Goal: Information Seeking & Learning: Learn about a topic

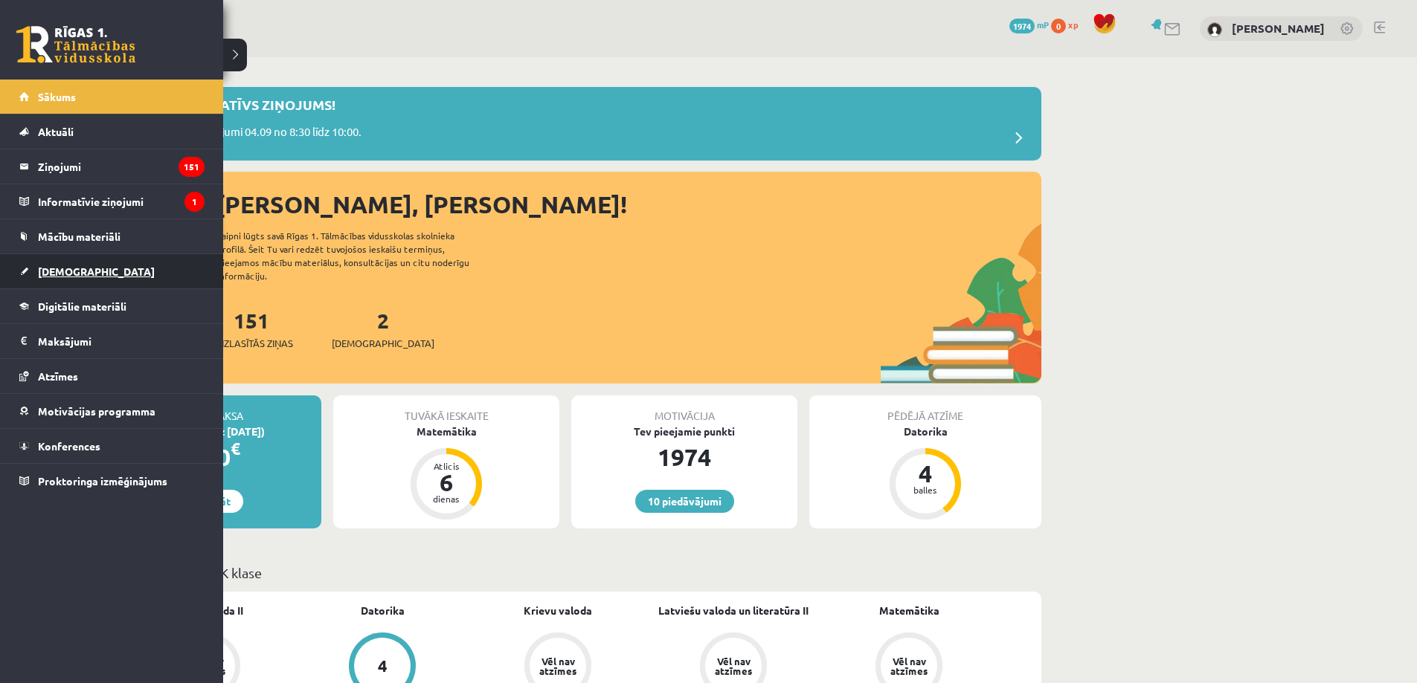
click at [56, 274] on span "[DEMOGRAPHIC_DATA]" at bounding box center [96, 271] width 117 height 13
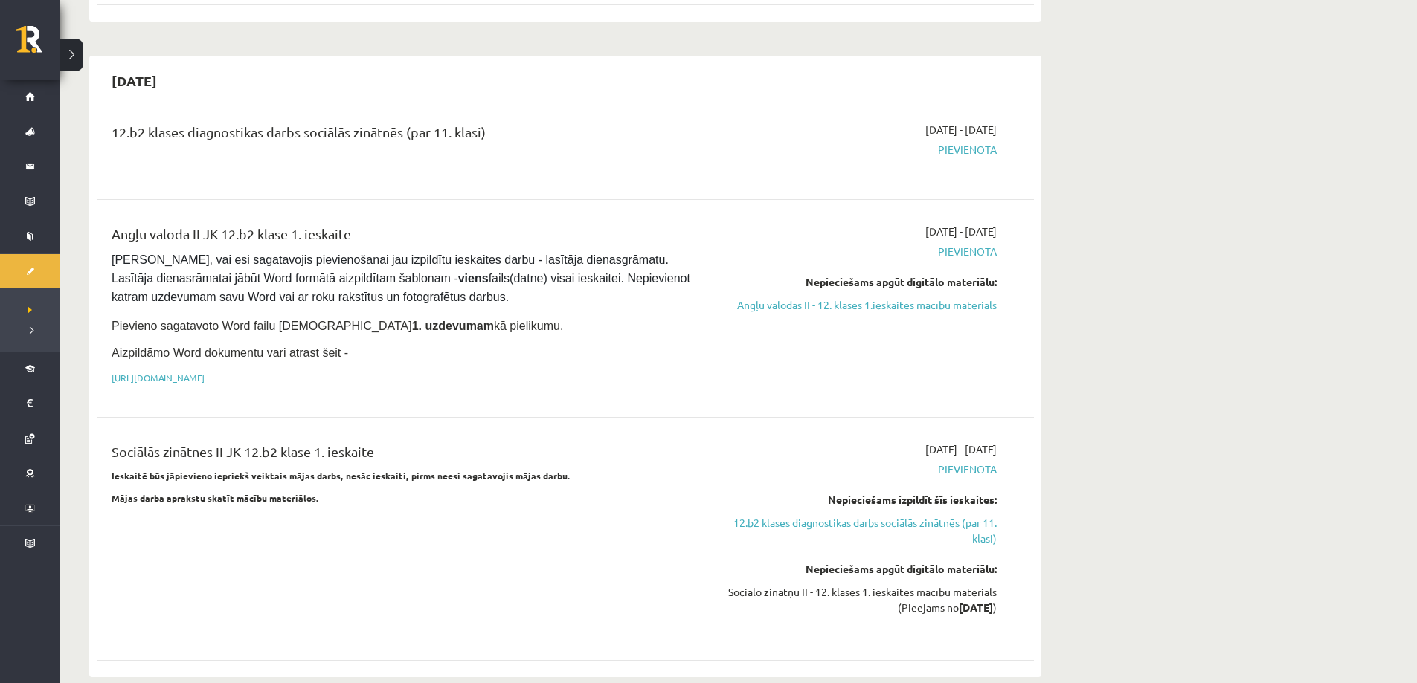
scroll to position [744, 0]
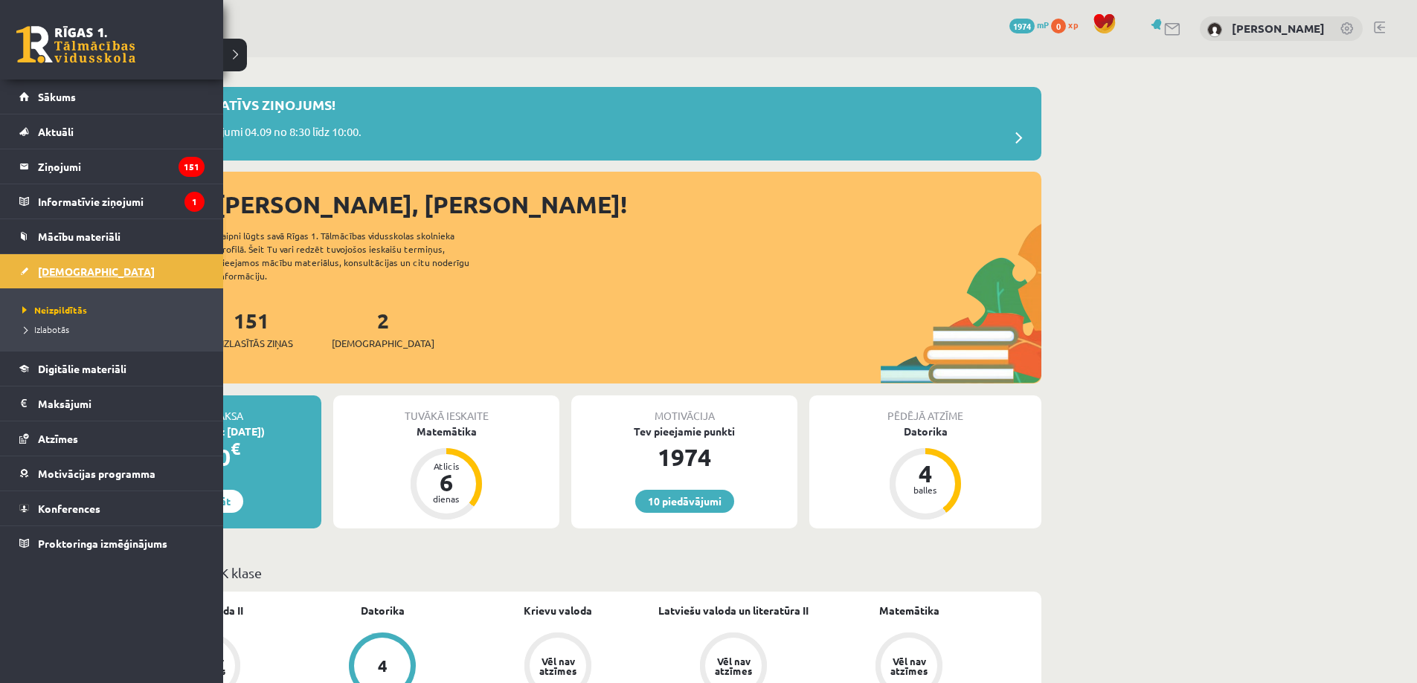
click at [62, 270] on span "[DEMOGRAPHIC_DATA]" at bounding box center [96, 271] width 117 height 13
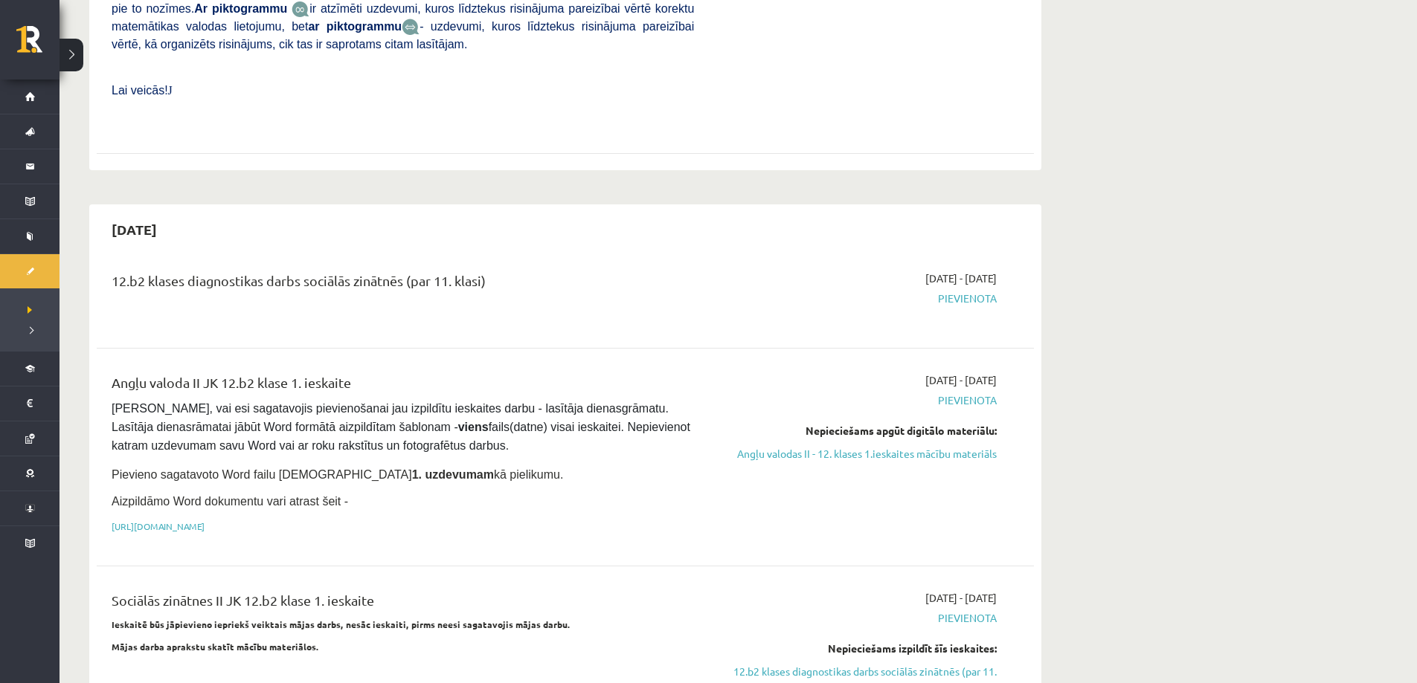
scroll to position [595, 0]
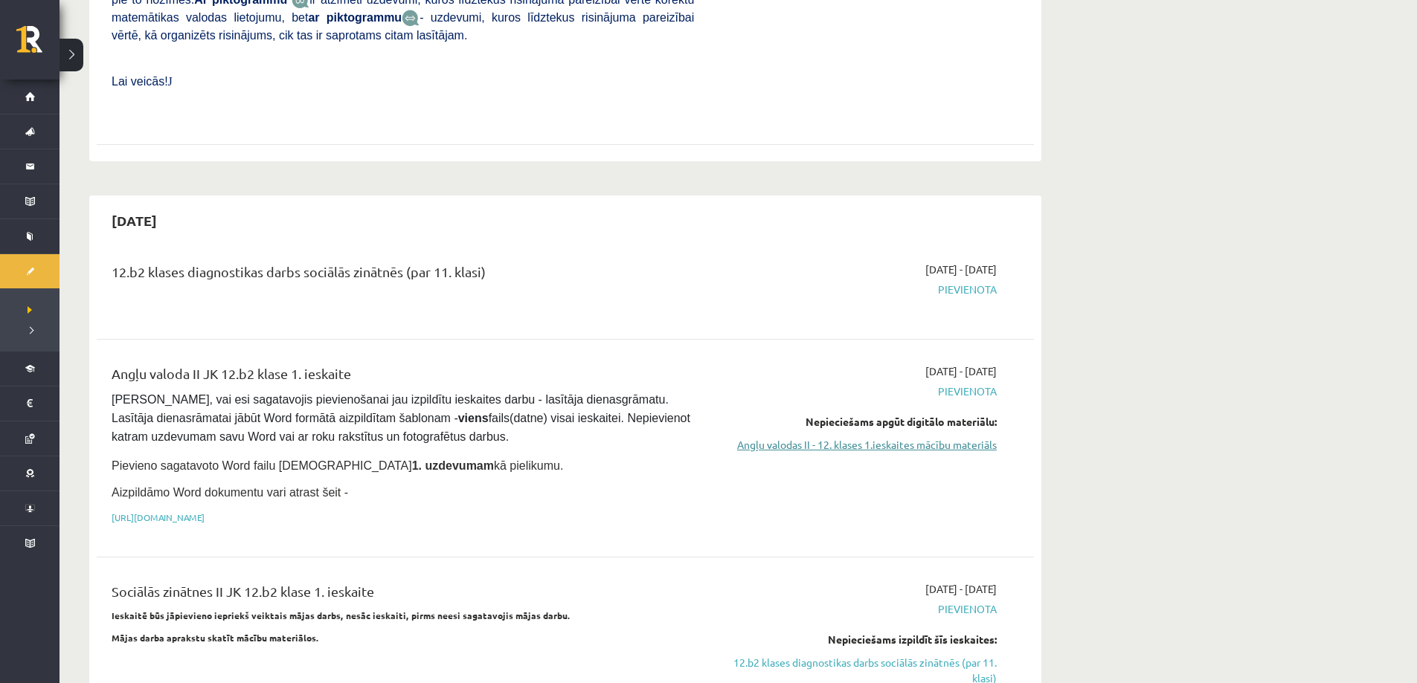
click at [877, 437] on link "Angļu valodas II - 12. klases 1.ieskaites mācību materiāls" at bounding box center [856, 445] width 280 height 16
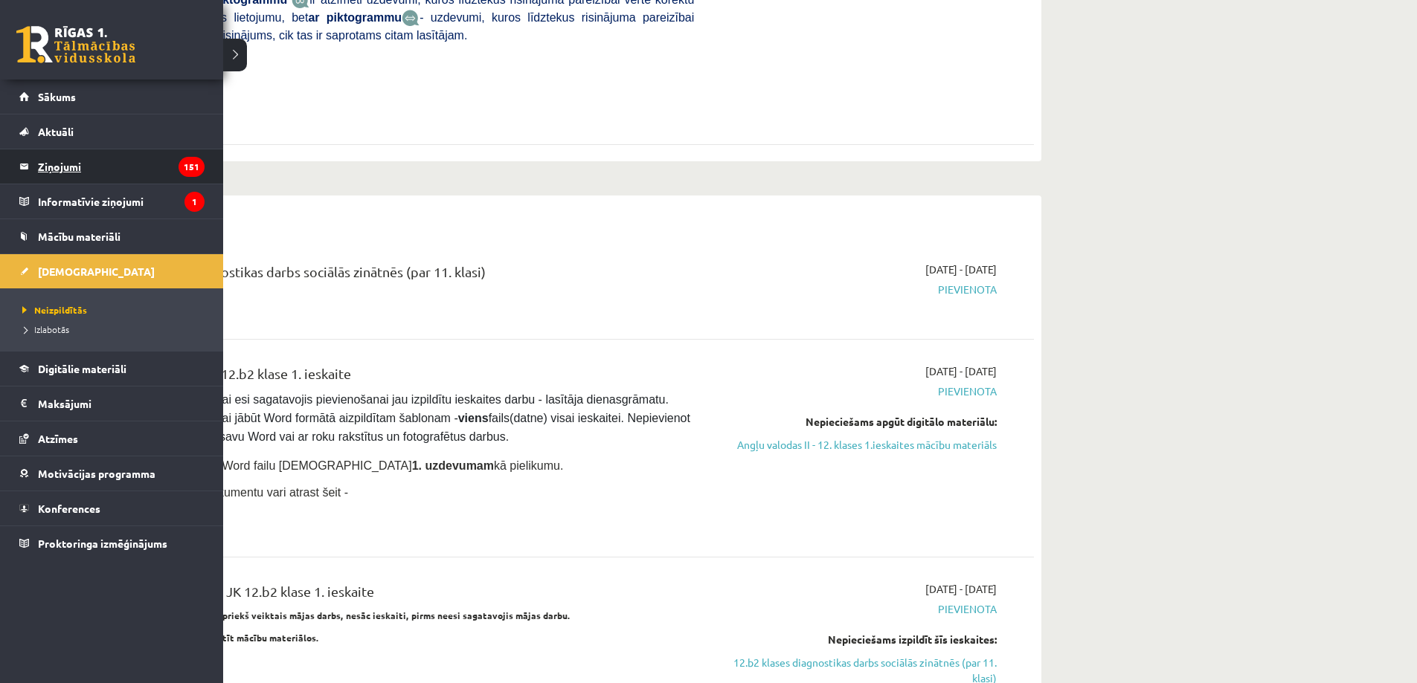
click at [72, 162] on legend "Ziņojumi 151" at bounding box center [121, 166] width 167 height 34
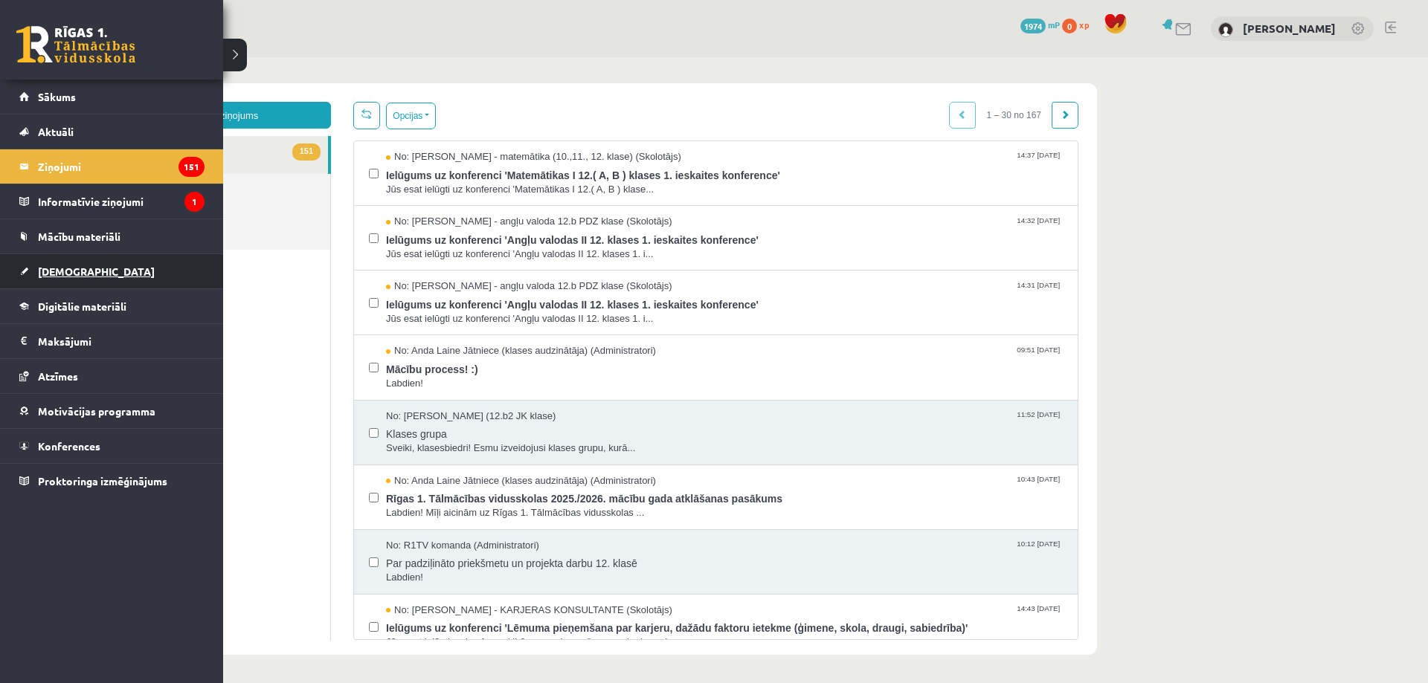
click at [59, 266] on span "[DEMOGRAPHIC_DATA]" at bounding box center [96, 271] width 117 height 13
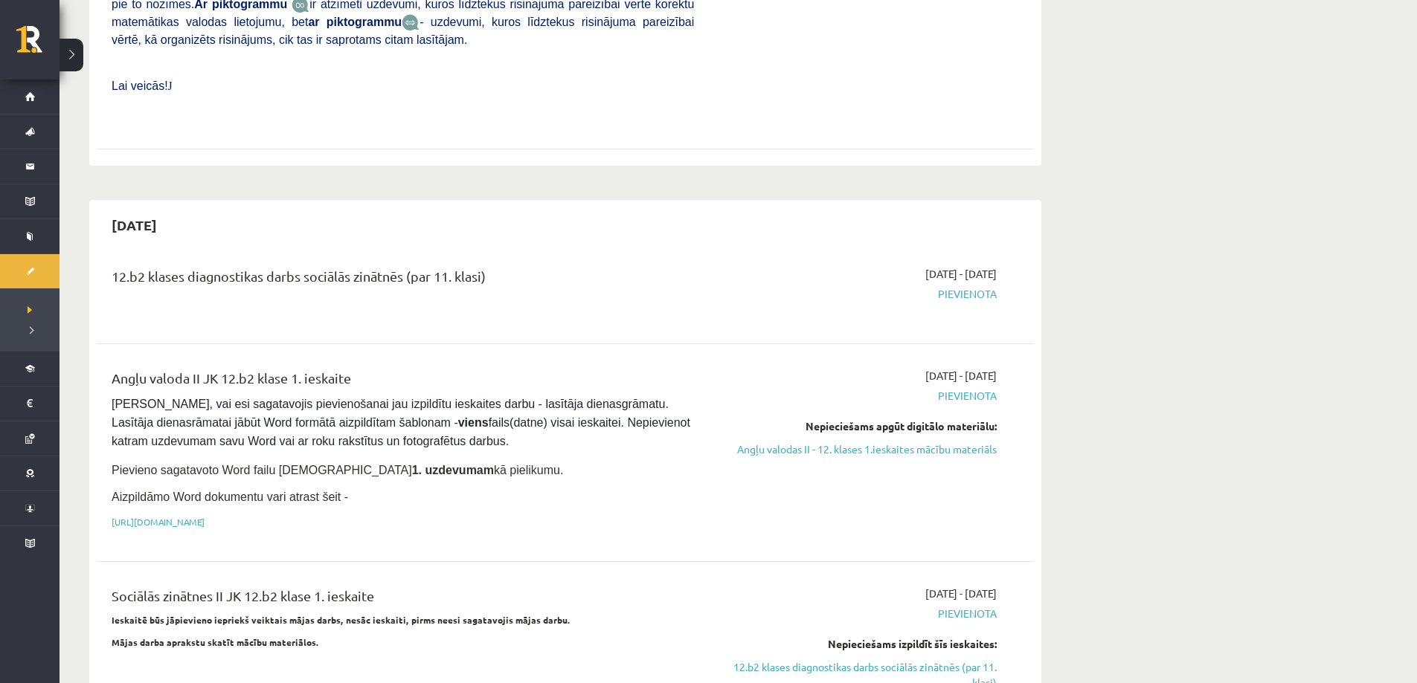
scroll to position [595, 0]
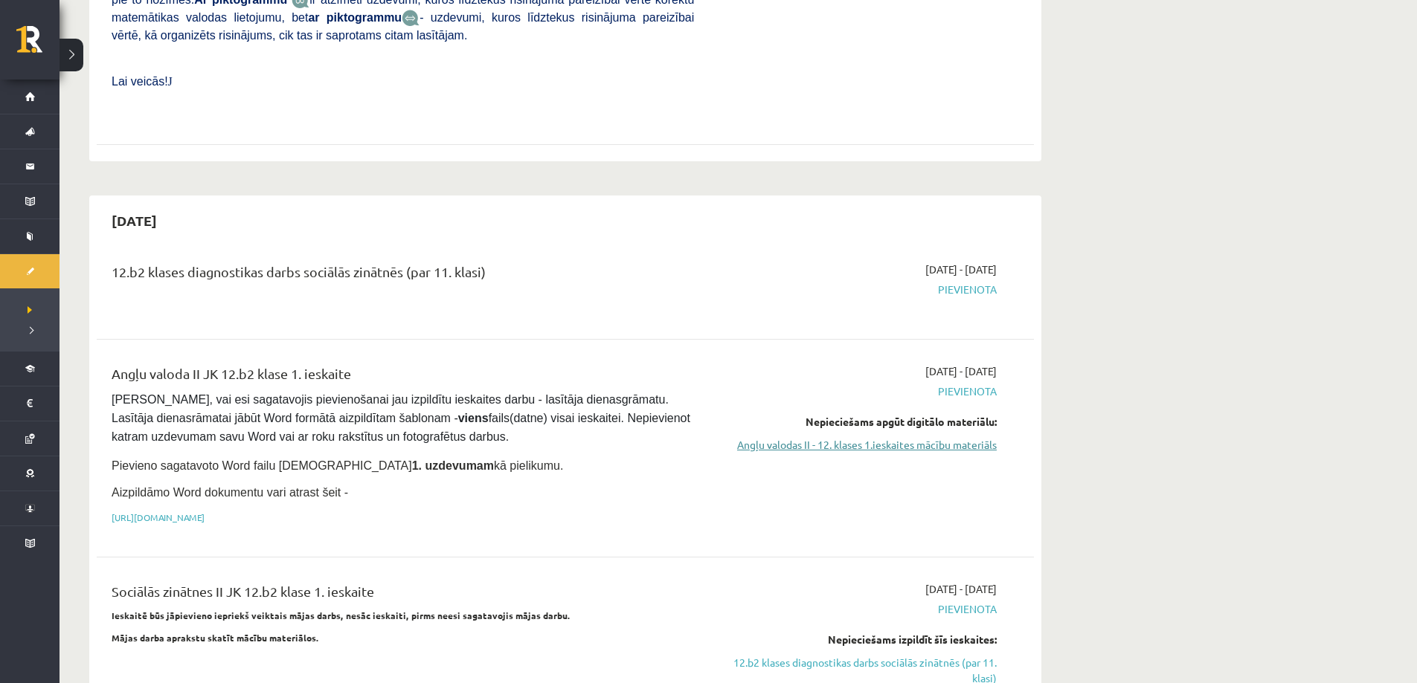
click at [841, 437] on link "Angļu valodas II - 12. klases 1.ieskaites mācību materiāls" at bounding box center [856, 445] width 280 height 16
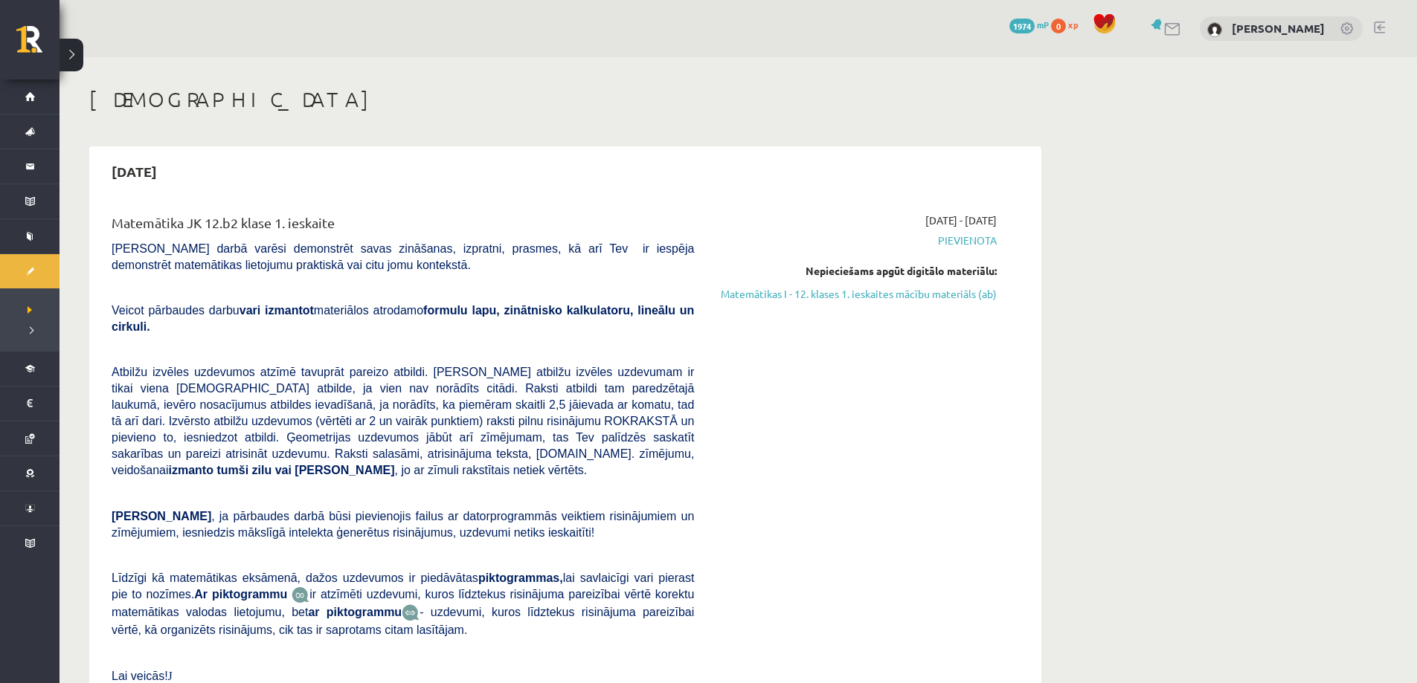
scroll to position [595, 0]
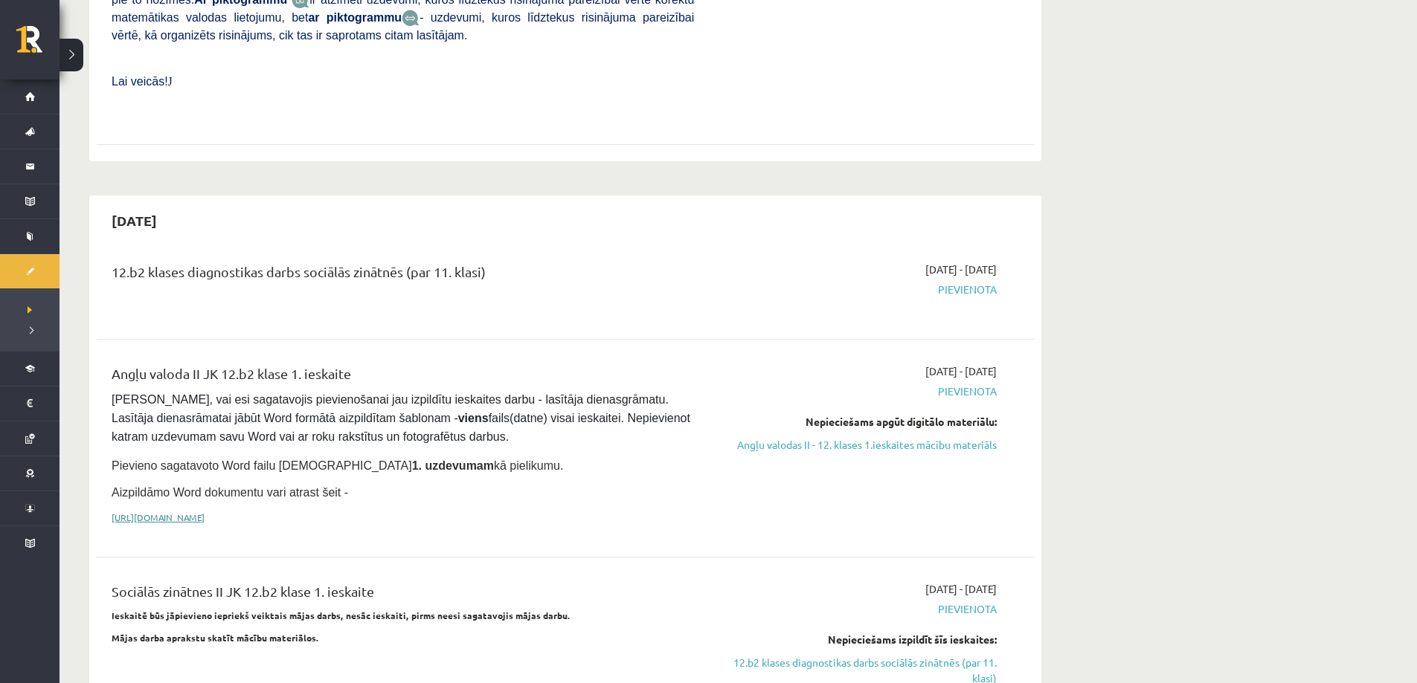
click at [205, 512] on link "[URL][DOMAIN_NAME]" at bounding box center [158, 518] width 93 height 12
